Goal: Transaction & Acquisition: Book appointment/travel/reservation

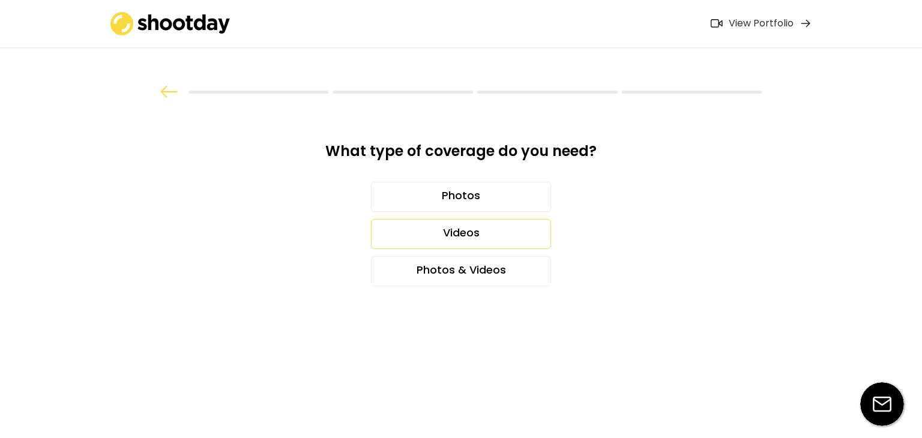
click at [483, 239] on div "Videos" at bounding box center [461, 234] width 180 height 30
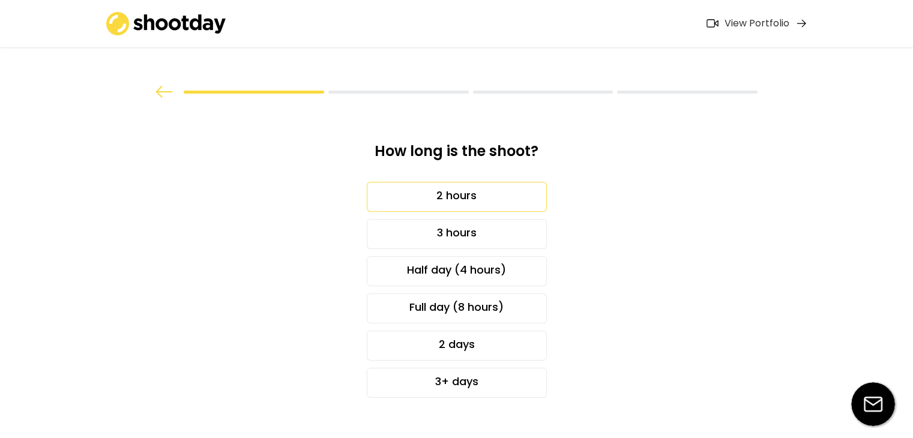
click at [449, 199] on div "2 hours" at bounding box center [457, 197] width 180 height 30
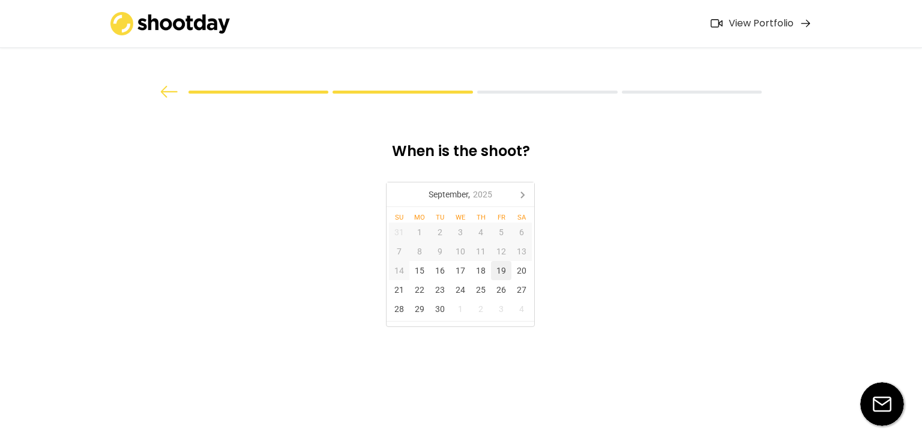
click at [504, 274] on div "19" at bounding box center [501, 270] width 20 height 19
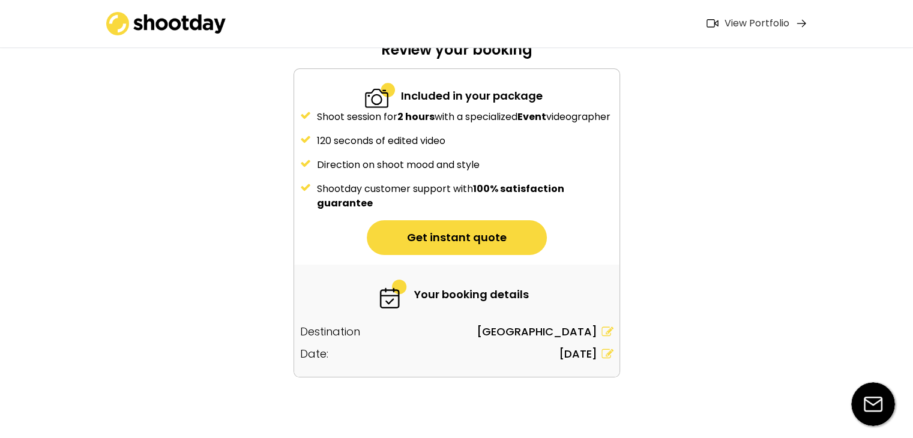
scroll to position [120, 0]
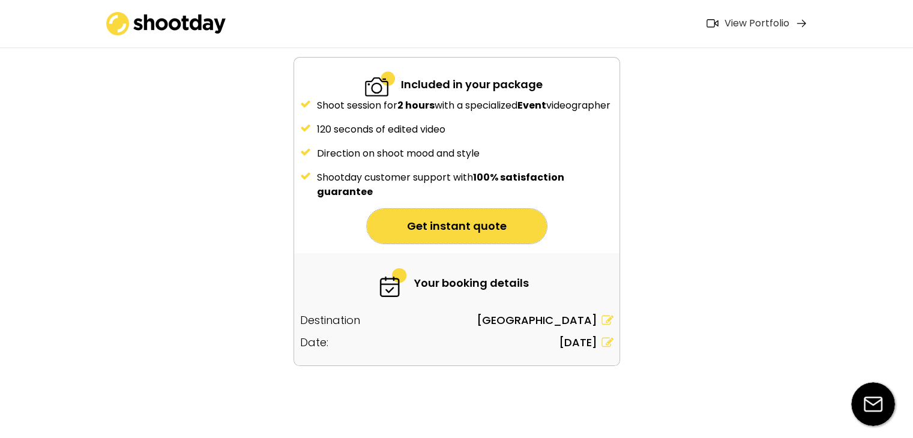
click at [465, 236] on button "Get instant quote" at bounding box center [457, 226] width 180 height 35
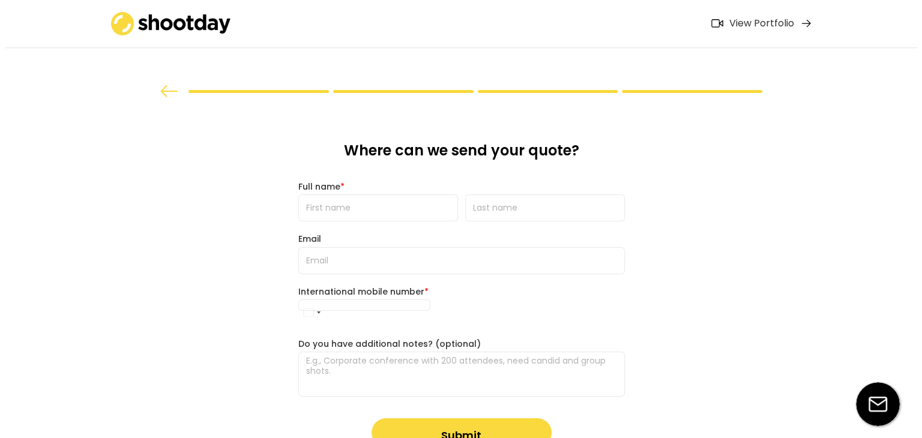
scroll to position [0, 0]
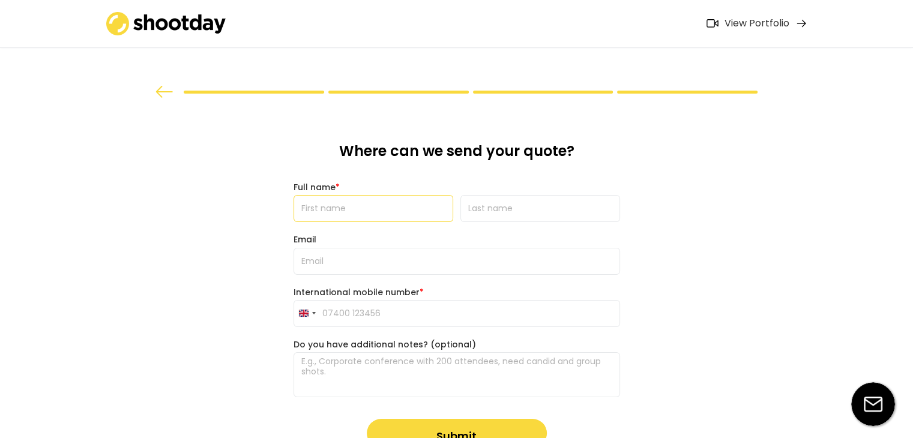
click at [339, 207] on input "input" at bounding box center [374, 208] width 160 height 27
type input "riyaz"
type input "[PERSON_NAME]"
type input "[PHONE_NUMBER]"
click at [339, 265] on input "email" at bounding box center [457, 261] width 327 height 27
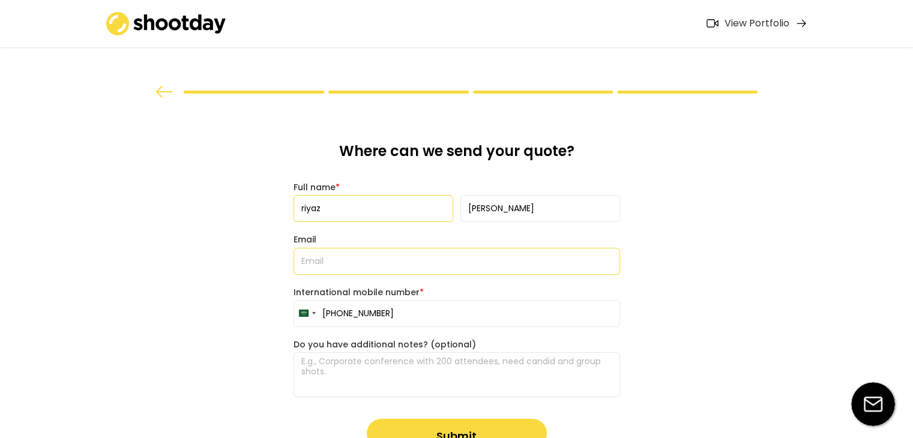
type input "[EMAIL_ADDRESS][DOMAIN_NAME]"
click at [385, 375] on textarea at bounding box center [457, 374] width 327 height 45
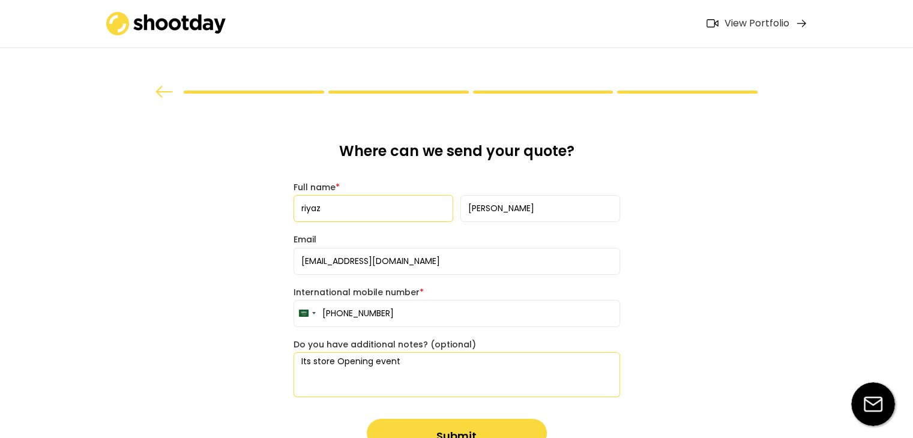
type textarea "Its store Opening event"
click at [423, 428] on button "Submit" at bounding box center [457, 433] width 180 height 29
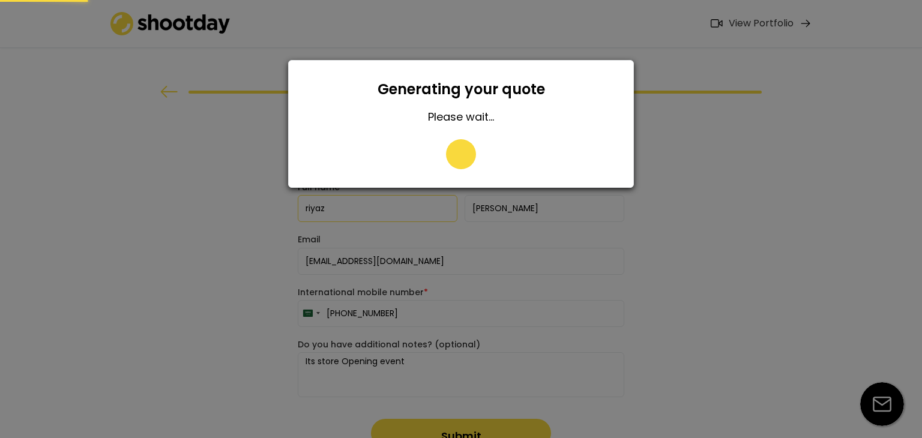
type input "050 713 9981"
